Goal: Task Accomplishment & Management: Complete application form

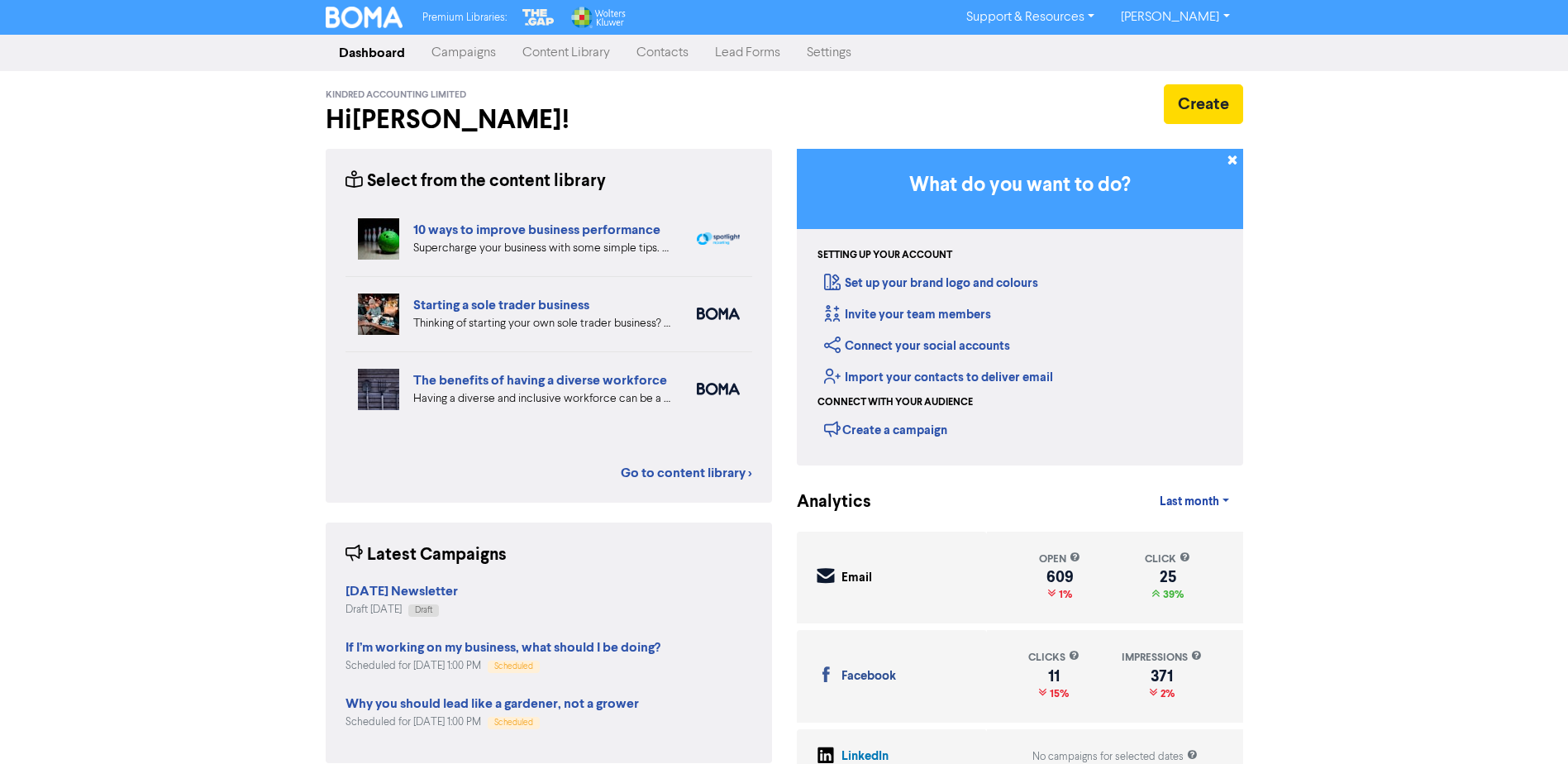
click at [655, 48] on link "Contacts" at bounding box center [662, 52] width 78 height 33
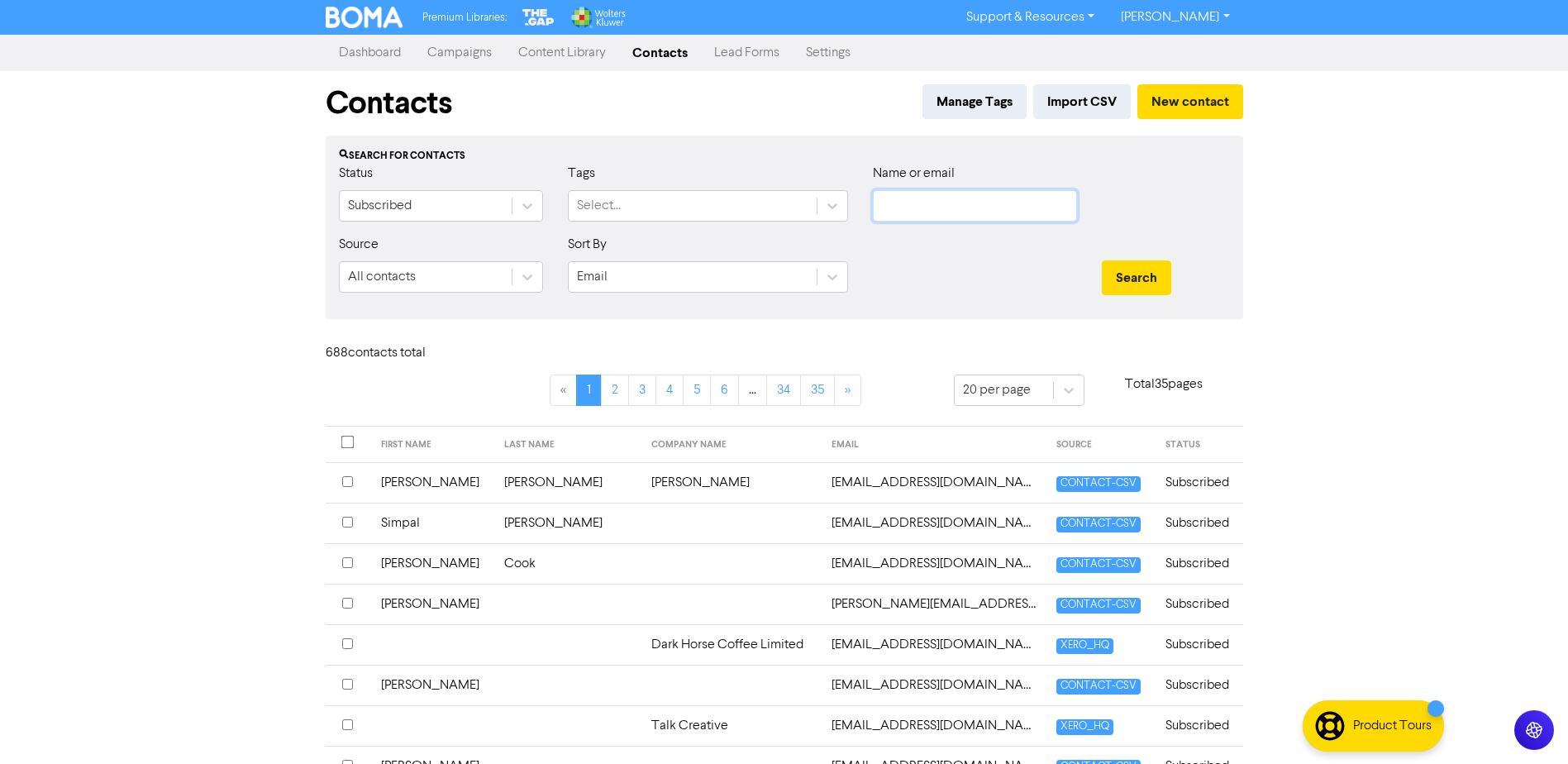
click at [885, 199] on input "text" at bounding box center [974, 206] width 204 height 31
click at [1359, 190] on div "Premium Libraries: Support & Resources Video Tutorials FAQ & Guides Marketing E…" at bounding box center [784, 382] width 1568 height 764
click at [1204, 103] on button "New contact" at bounding box center [1190, 101] width 106 height 35
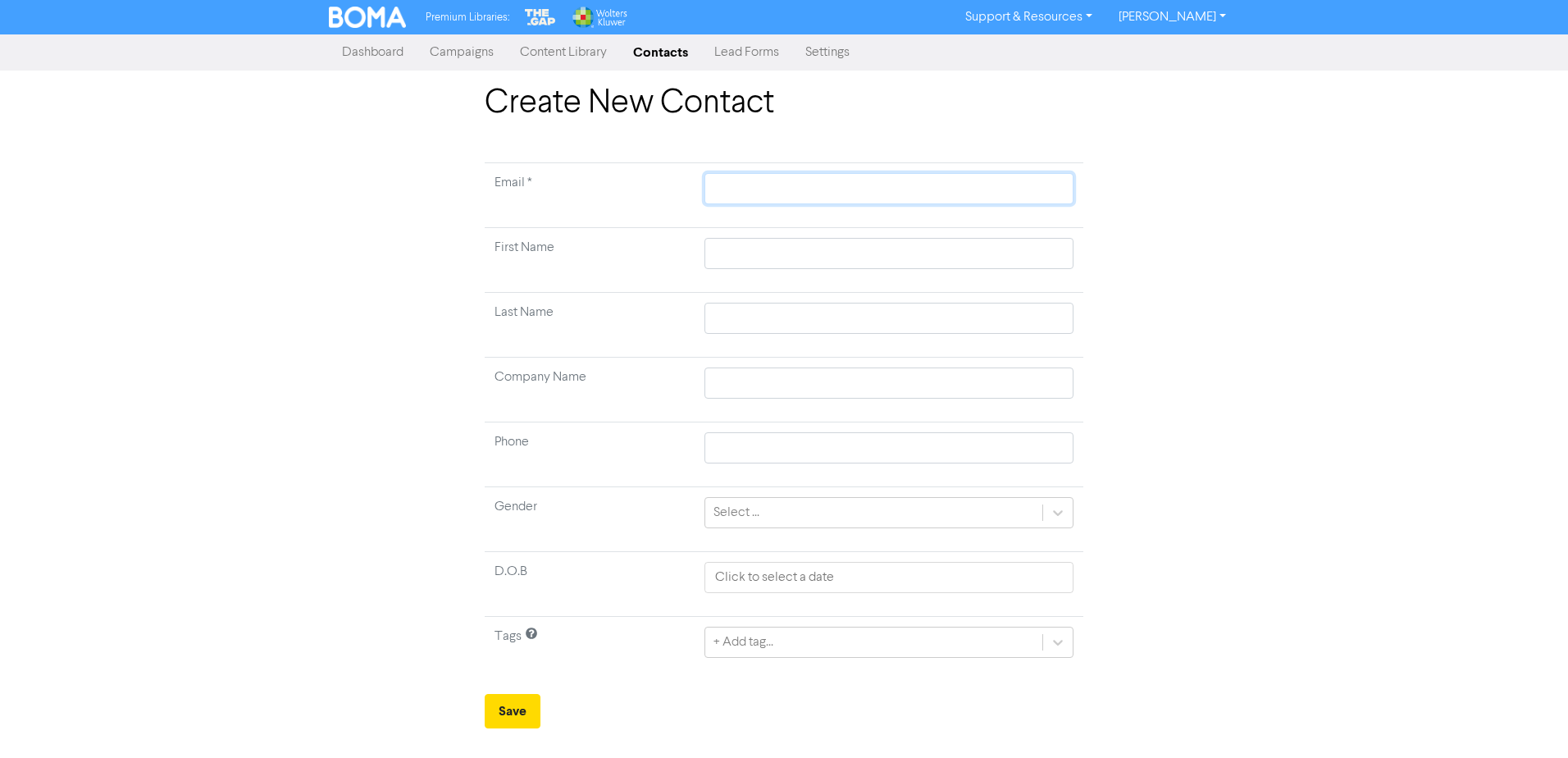
click at [718, 187] on input "text" at bounding box center [889, 188] width 369 height 31
paste input "[EMAIL_ADDRESS][DOMAIN_NAME]"
type input "[EMAIL_ADDRESS][DOMAIN_NAME]"
click at [715, 188] on input "[EMAIL_ADDRESS][DOMAIN_NAME]" at bounding box center [889, 188] width 369 height 31
type input "[EMAIL_ADDRESS][DOMAIN_NAME]"
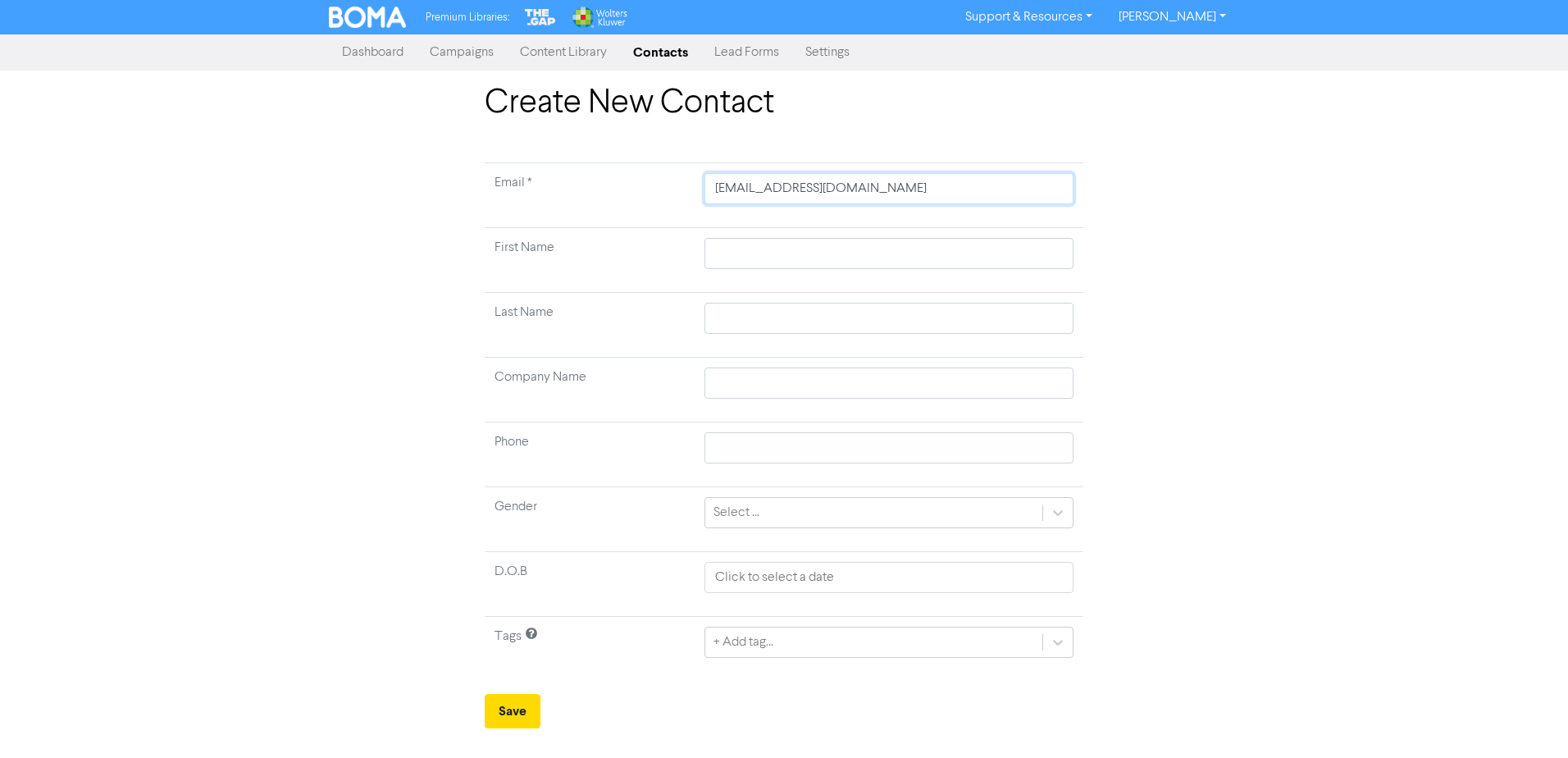
type input "[EMAIL_ADDRESS][DOMAIN_NAME]"
click at [727, 246] on input "text" at bounding box center [889, 253] width 369 height 31
type input "A"
type input "Al"
type input "[PERSON_NAME]"
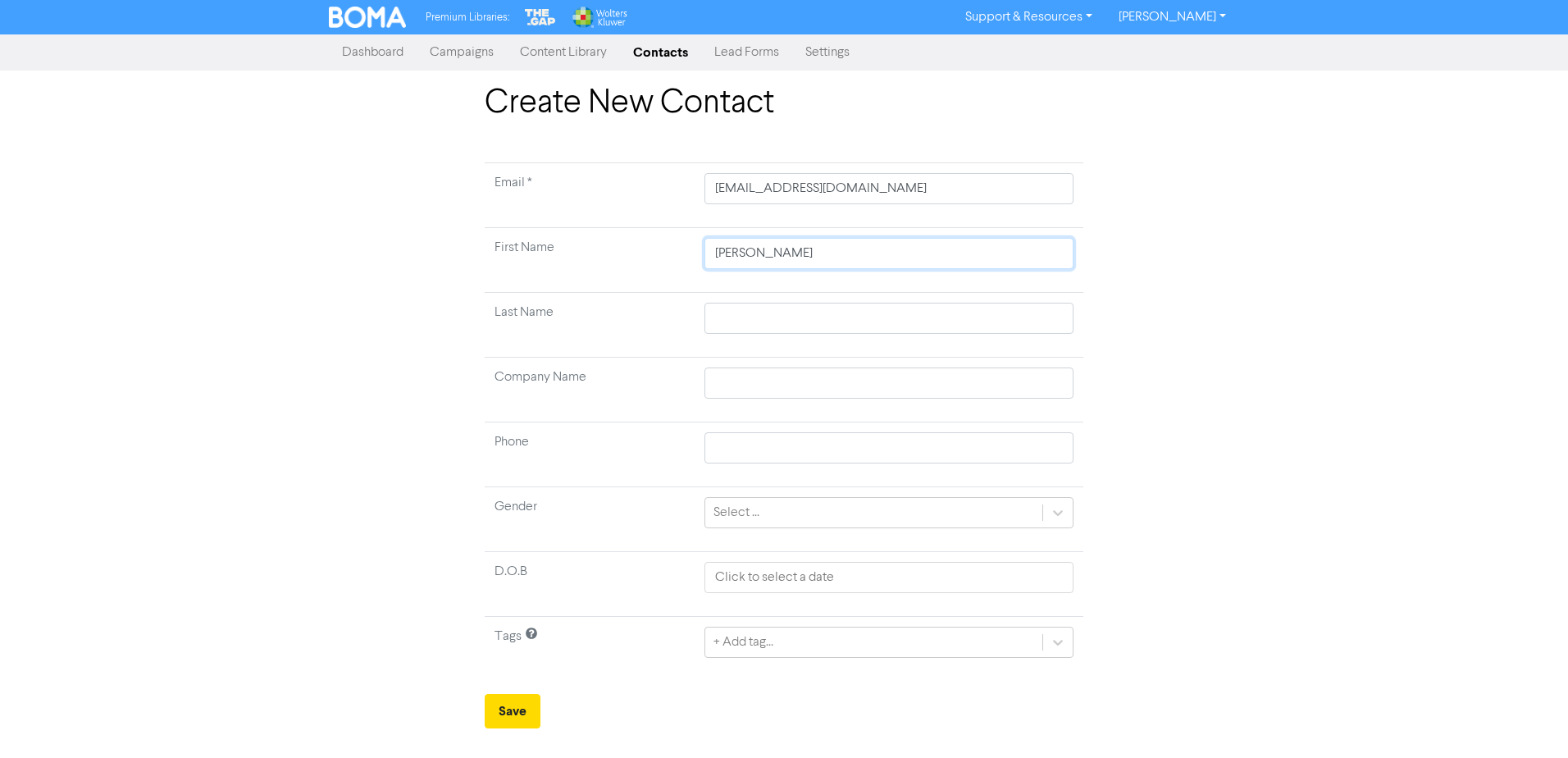
type input "Alix"
type input "Alix Feast"
click at [772, 258] on input "Alix Feast" at bounding box center [889, 253] width 369 height 31
type input "Alix Feas"
type input "Alix Fea"
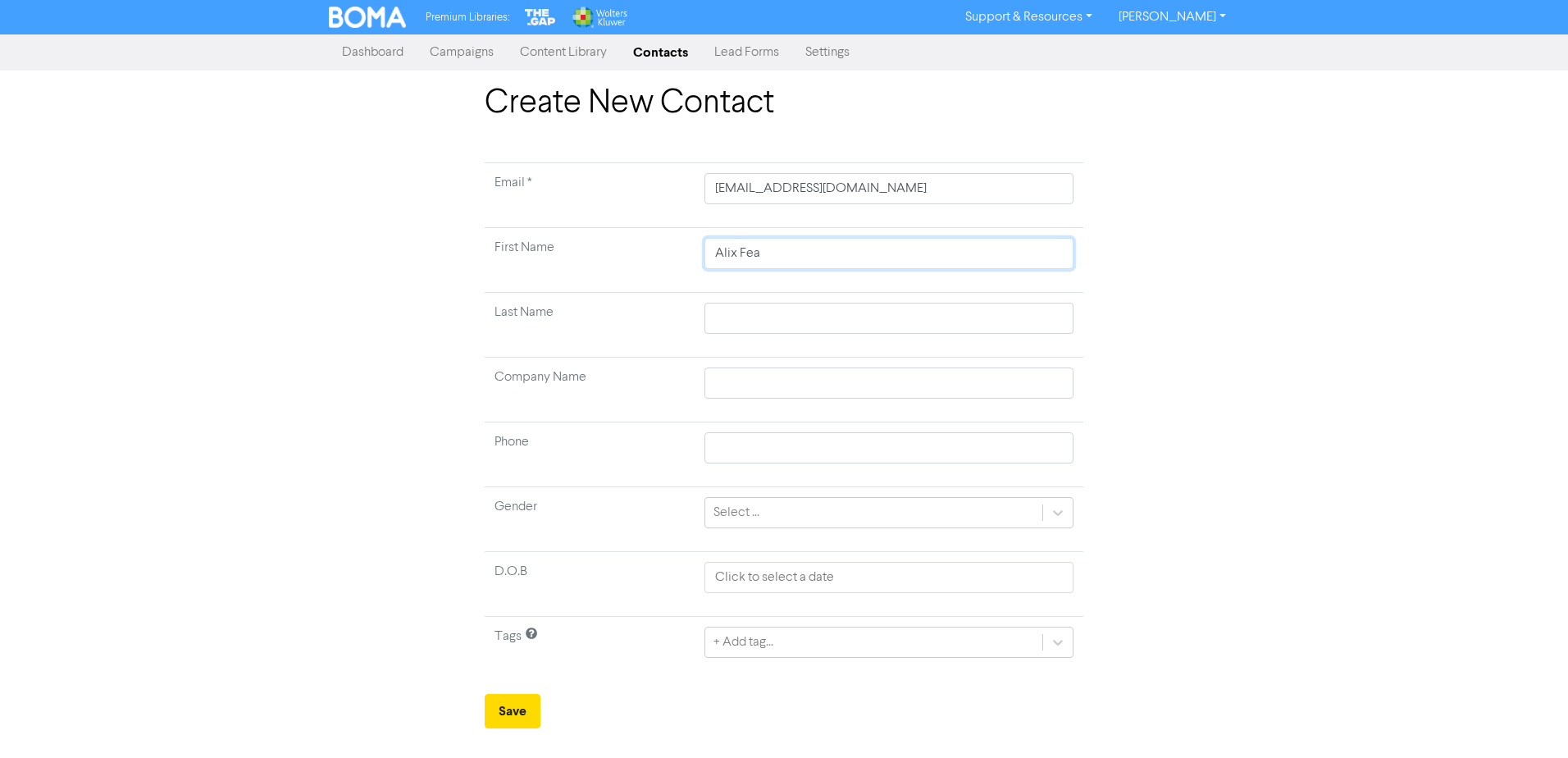
type input "Alix Fe"
type input "Alix F"
type input "Alix"
click at [716, 319] on input "text" at bounding box center [889, 318] width 369 height 31
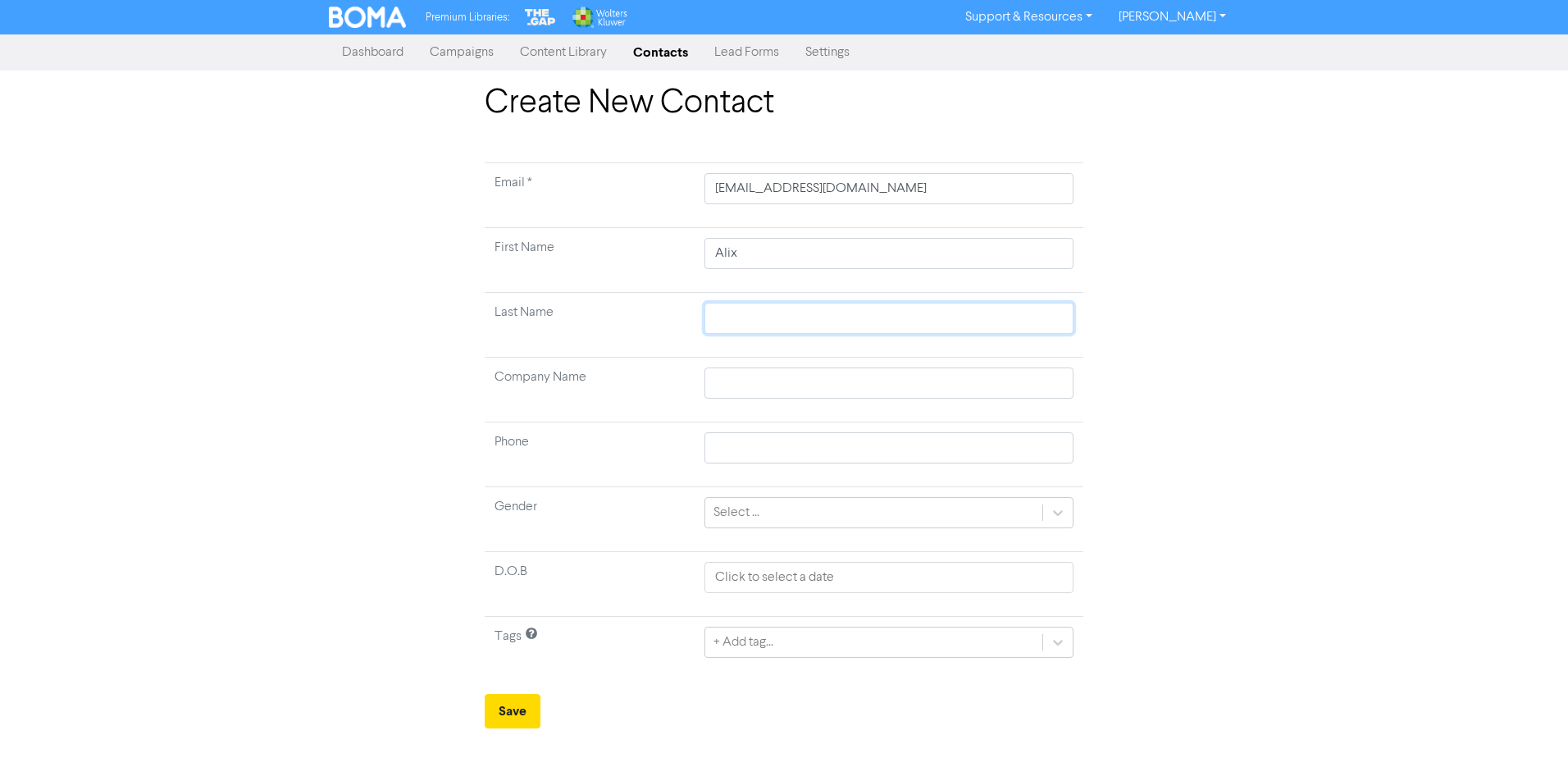
type input "F"
type input "Fe"
type input "Fea"
type input "Feas"
type input "Feast"
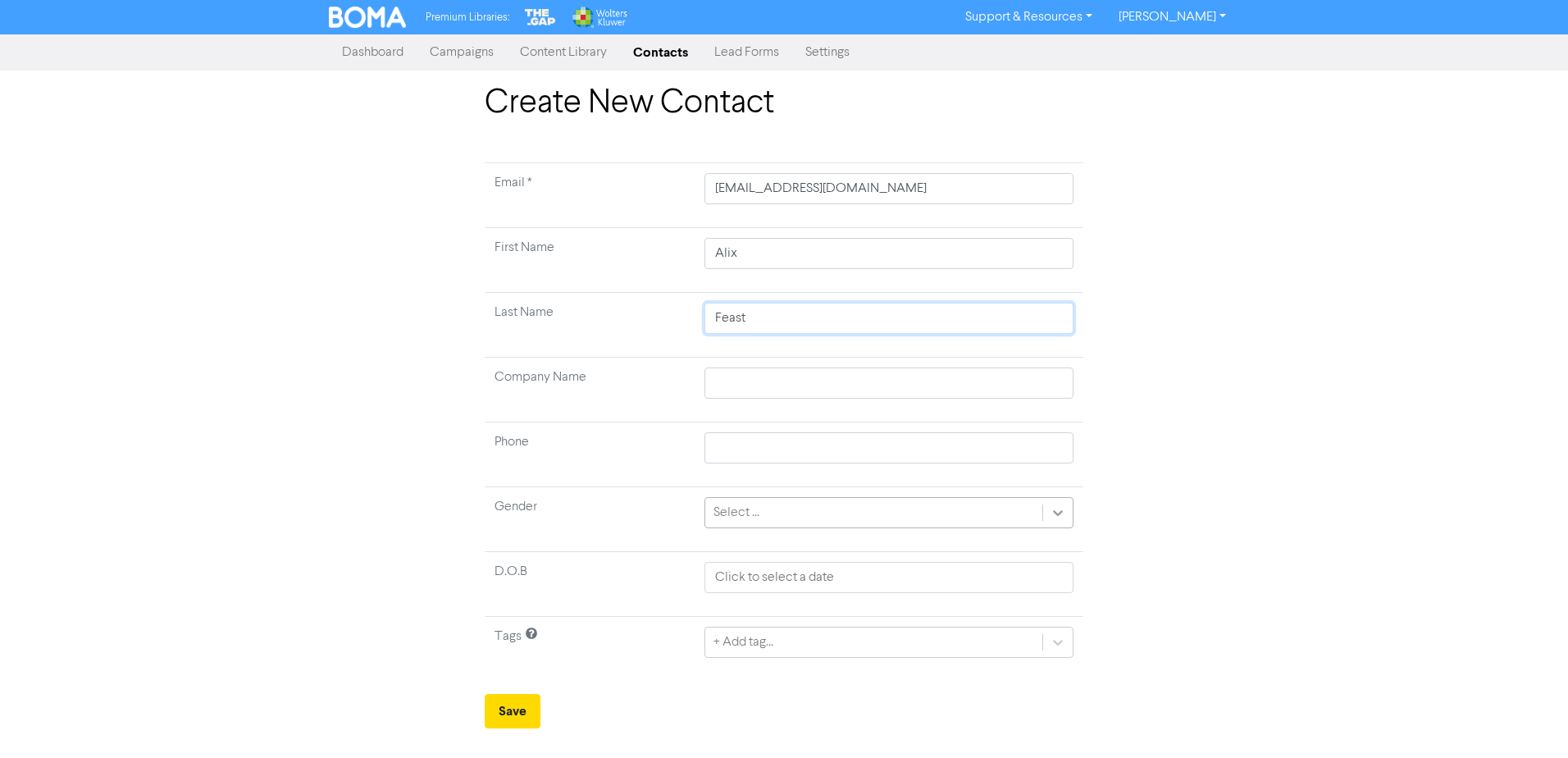
type input "Feast"
drag, startPoint x: 1054, startPoint y: 513, endPoint x: 995, endPoint y: 541, distance: 65.3
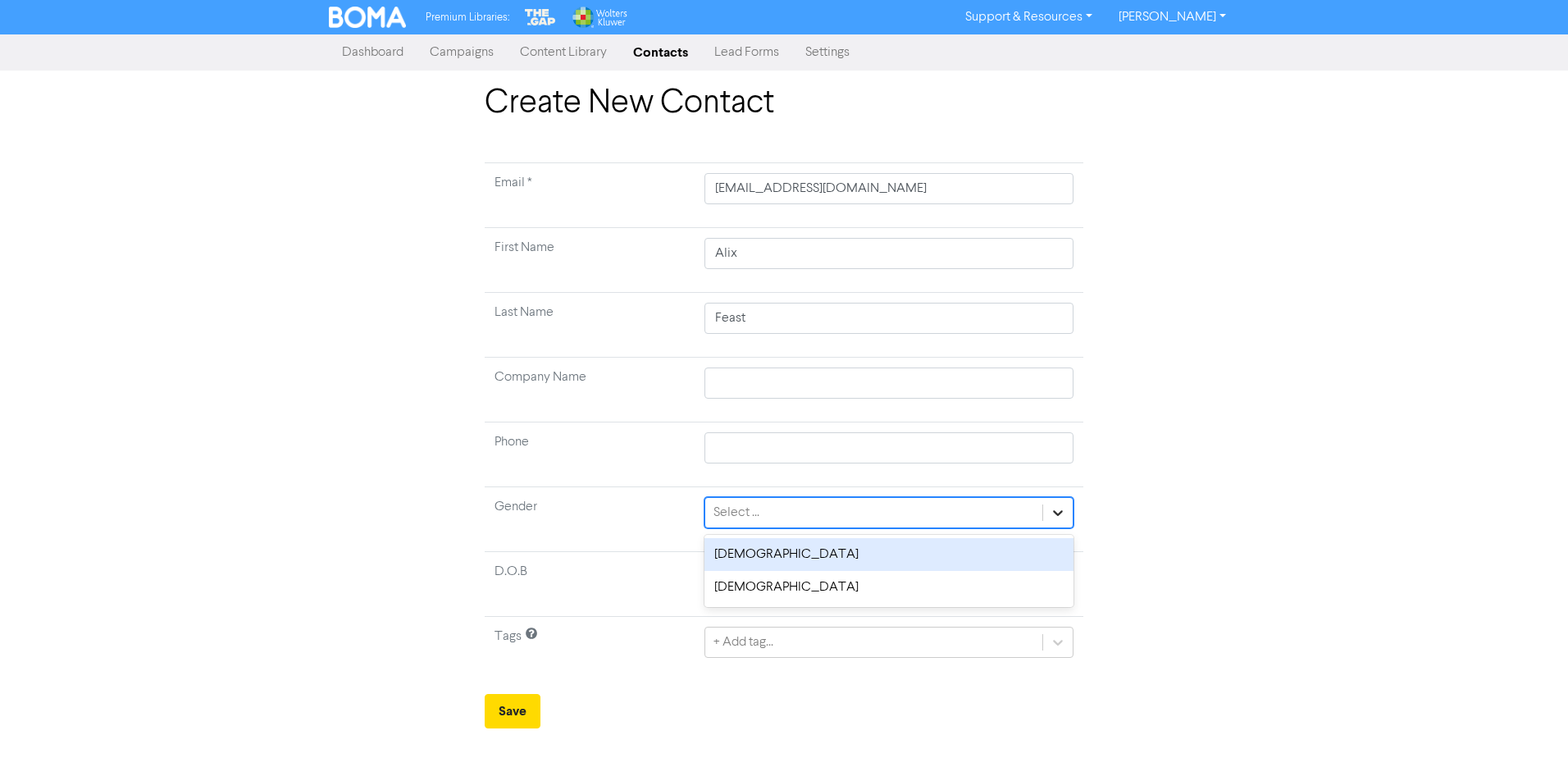
drag, startPoint x: 1068, startPoint y: 498, endPoint x: 1058, endPoint y: 508, distance: 14.1
click at [1065, 503] on div at bounding box center [1057, 512] width 29 height 29
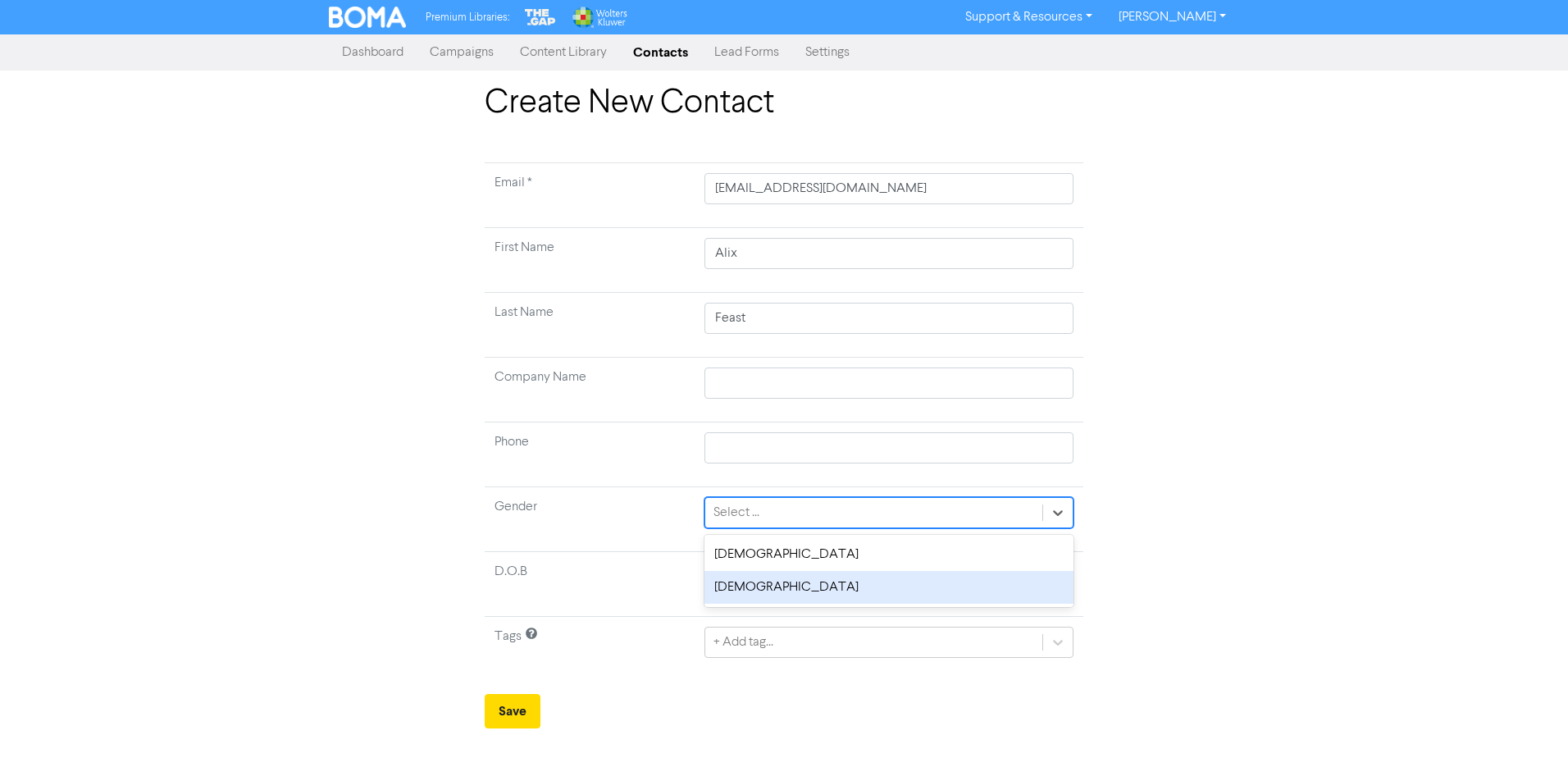
click at [780, 594] on div "[DEMOGRAPHIC_DATA]" at bounding box center [889, 587] width 369 height 33
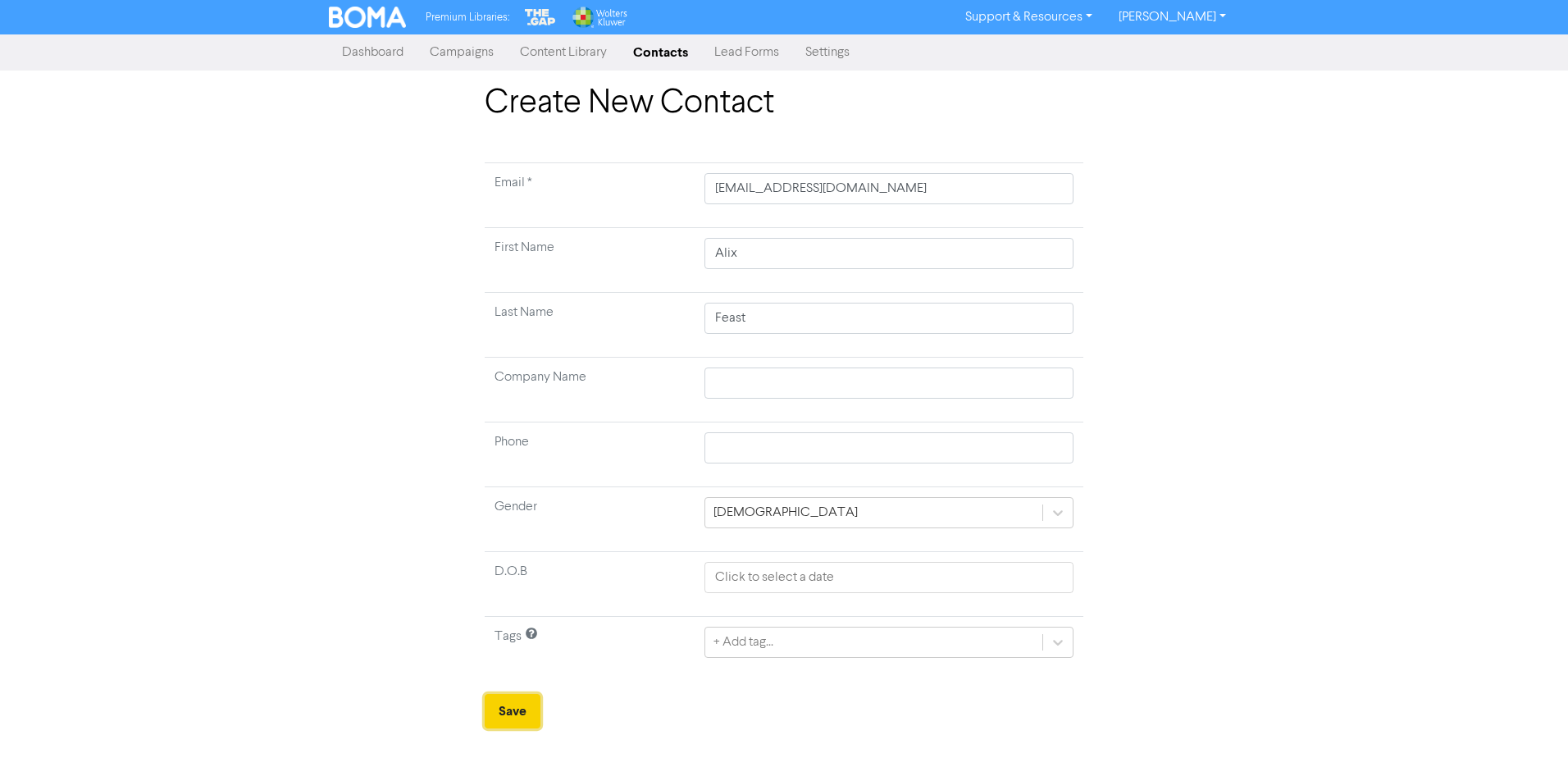
drag, startPoint x: 23, startPoint y: 588, endPoint x: 523, endPoint y: 713, distance: 515.4
click at [523, 713] on button "Save" at bounding box center [512, 710] width 56 height 34
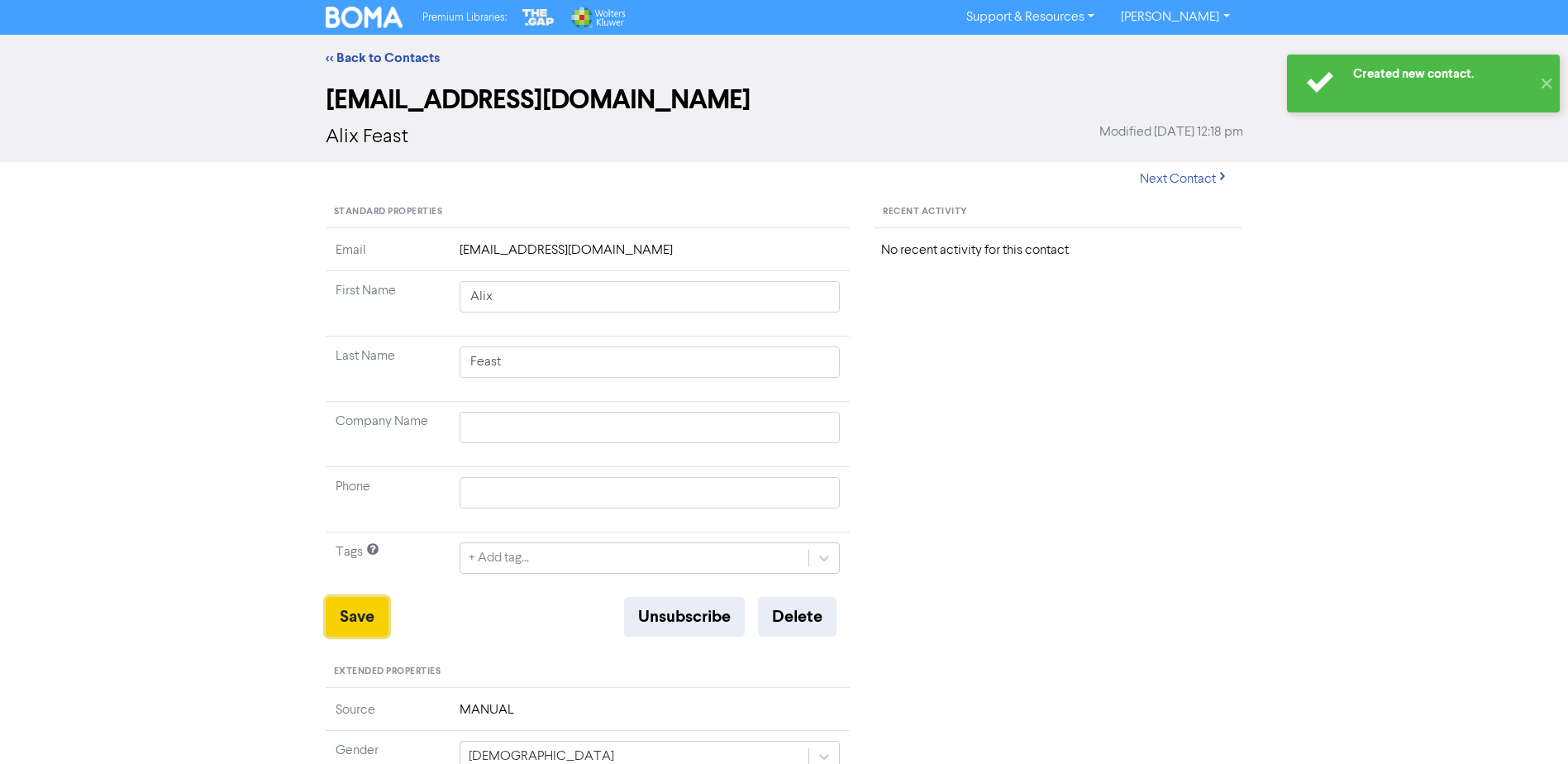
click at [356, 619] on button "Save" at bounding box center [357, 617] width 63 height 40
